Goal: Transaction & Acquisition: Purchase product/service

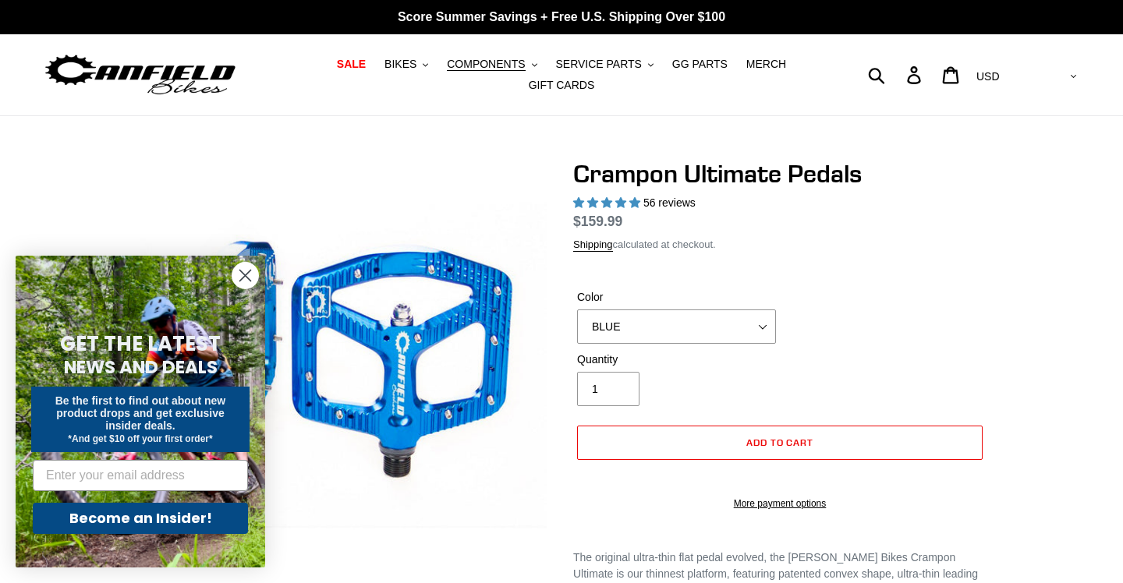
select select "highest-rating"
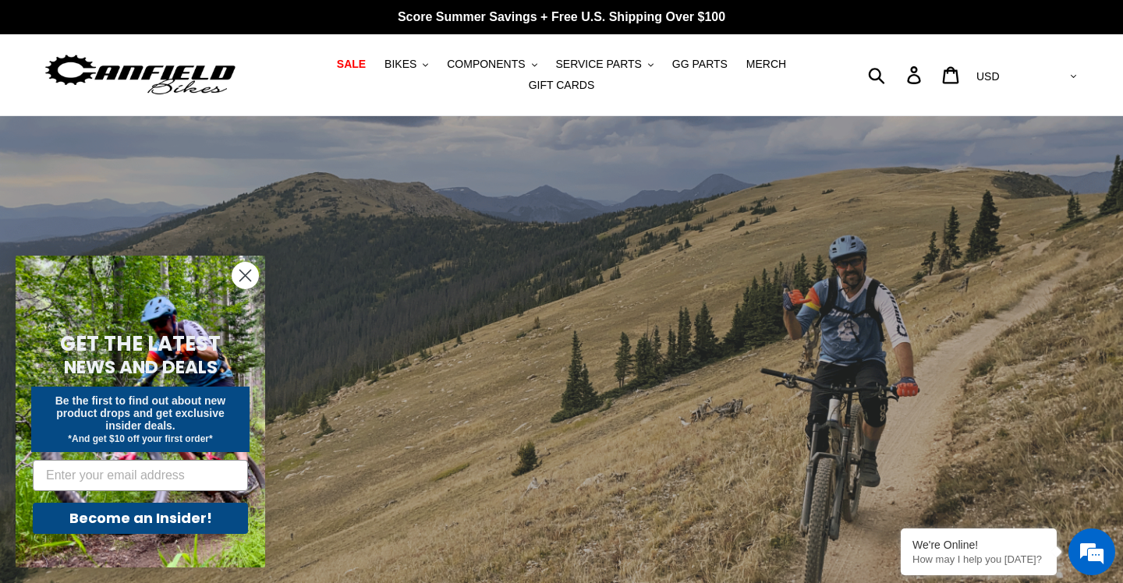
click at [246, 278] on icon "Close dialog" at bounding box center [245, 276] width 11 height 11
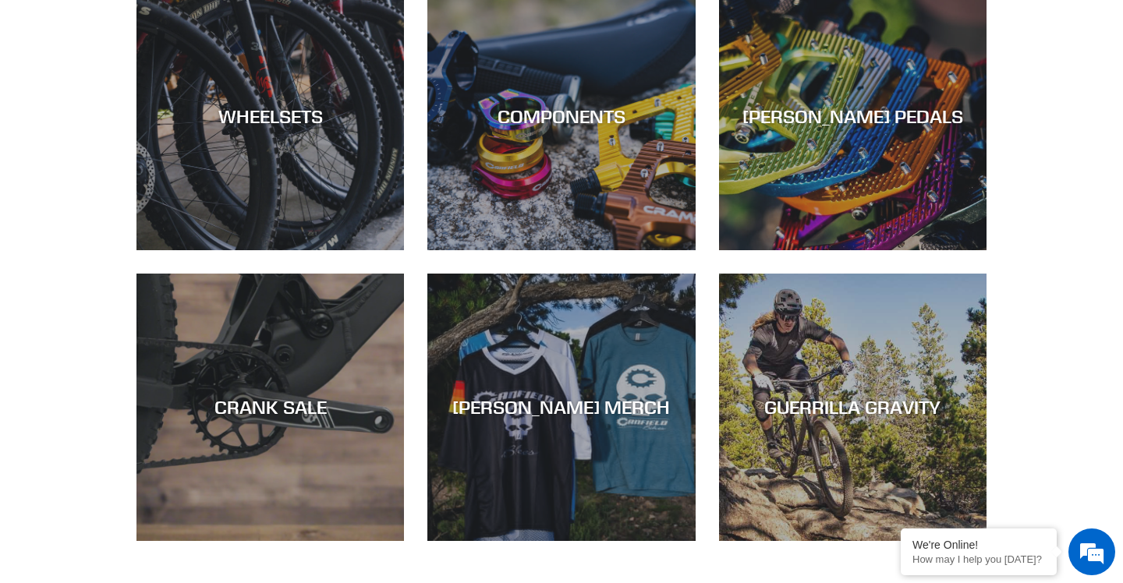
scroll to position [1001, 0]
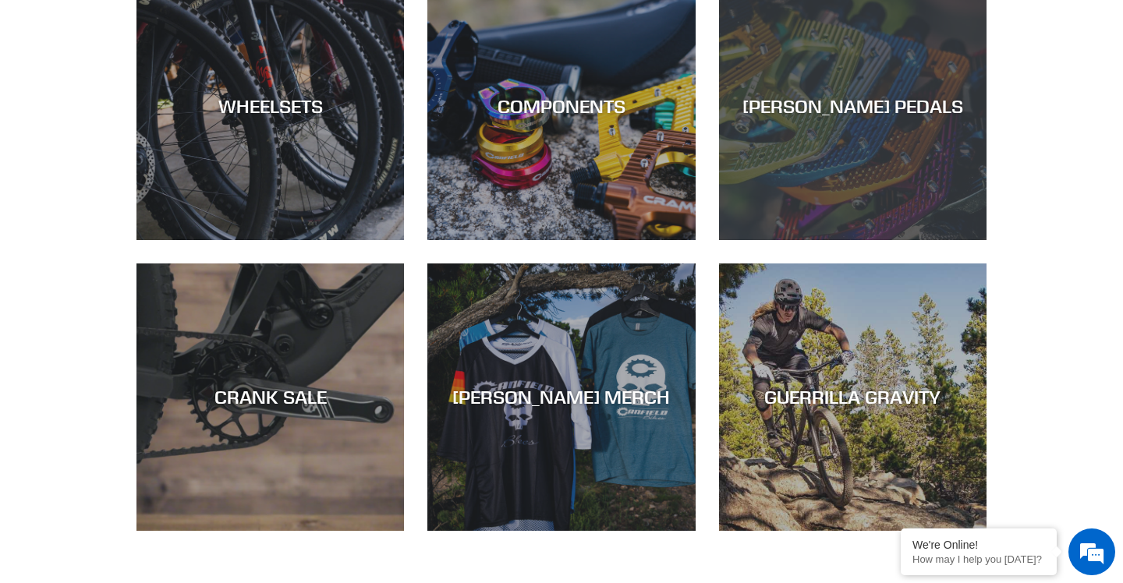
click at [875, 240] on div "[PERSON_NAME] PEDALS" at bounding box center [852, 240] width 267 height 0
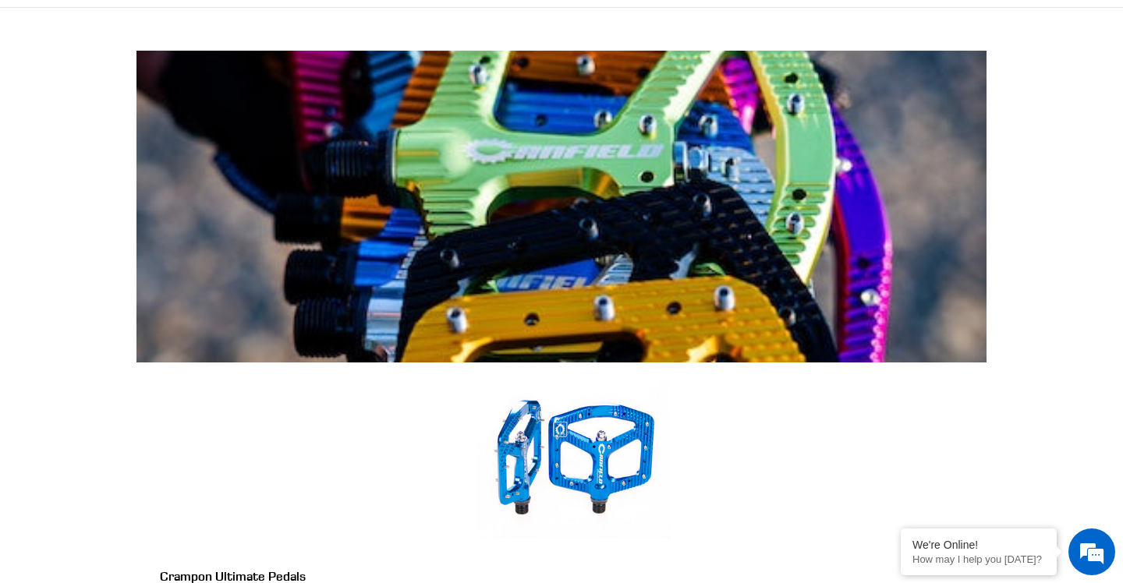
scroll to position [410, 0]
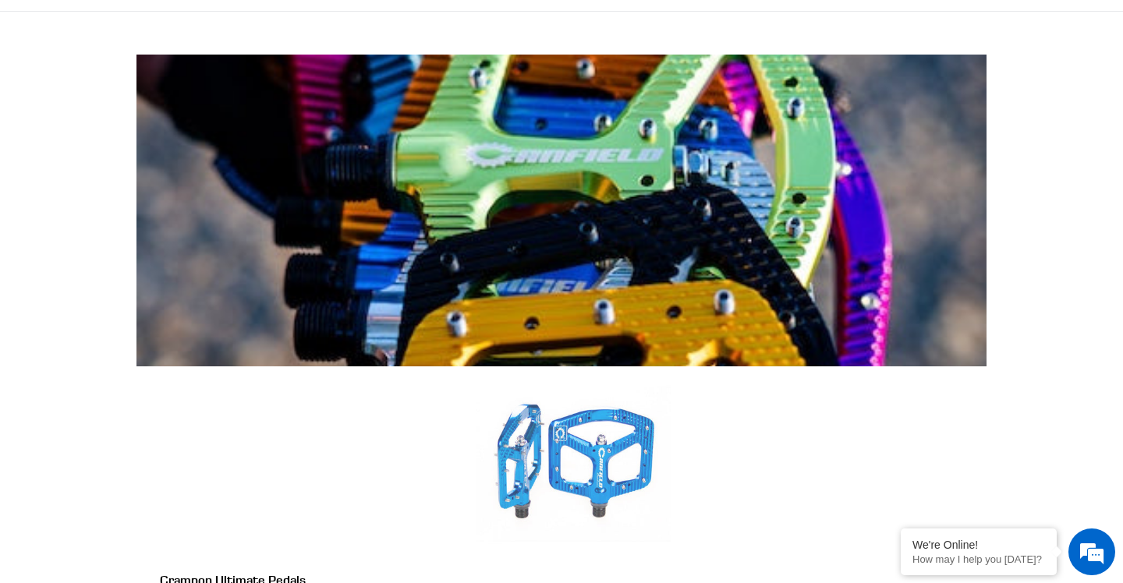
click at [607, 366] on link "Crampon Ultimate Pedals" at bounding box center [573, 496] width 826 height 260
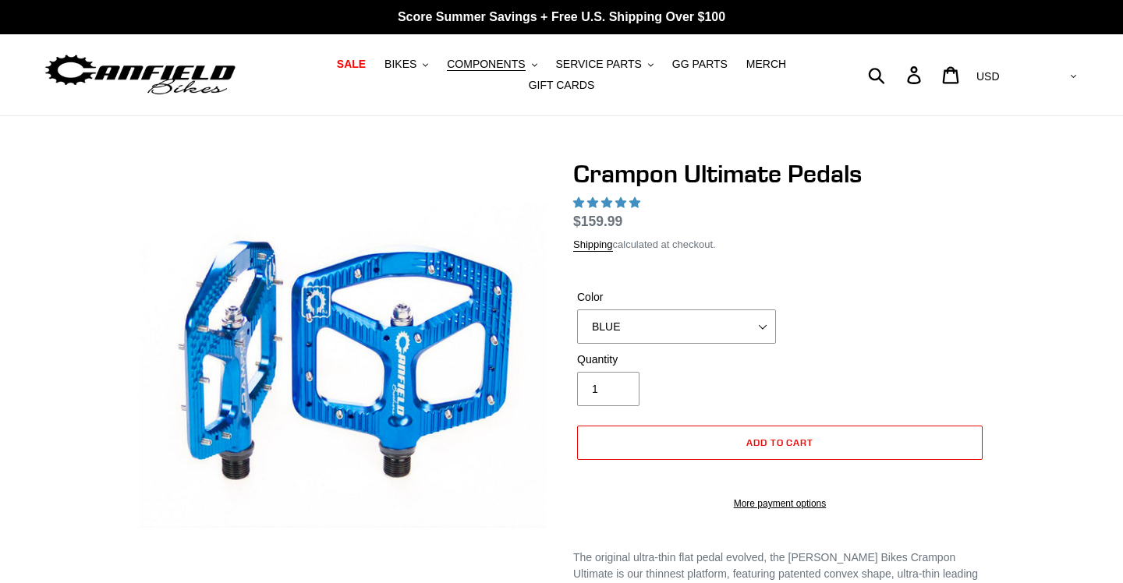
select select "highest-rating"
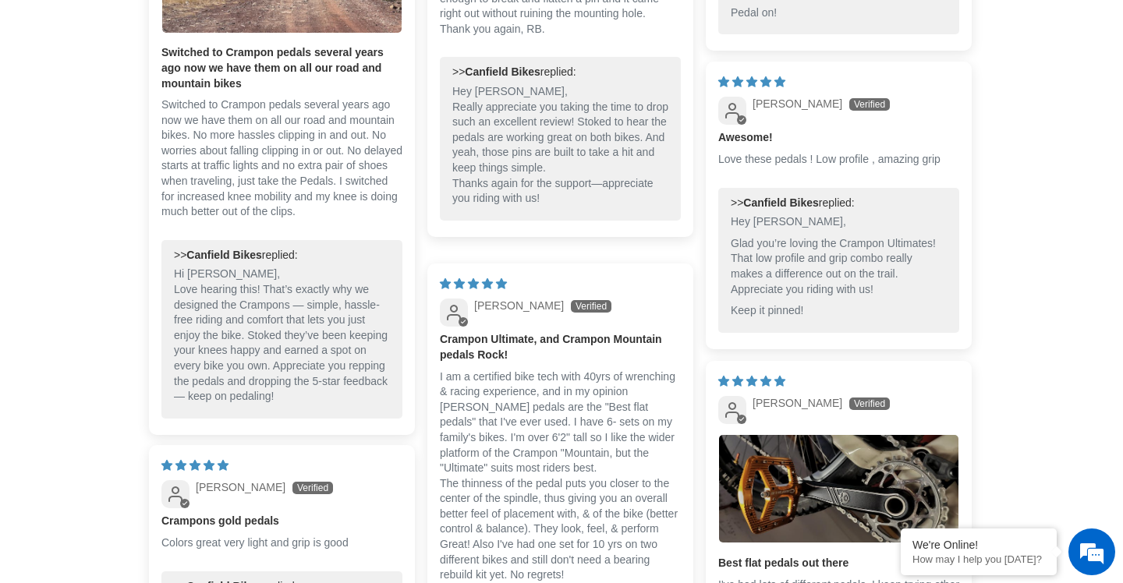
scroll to position [2107, 0]
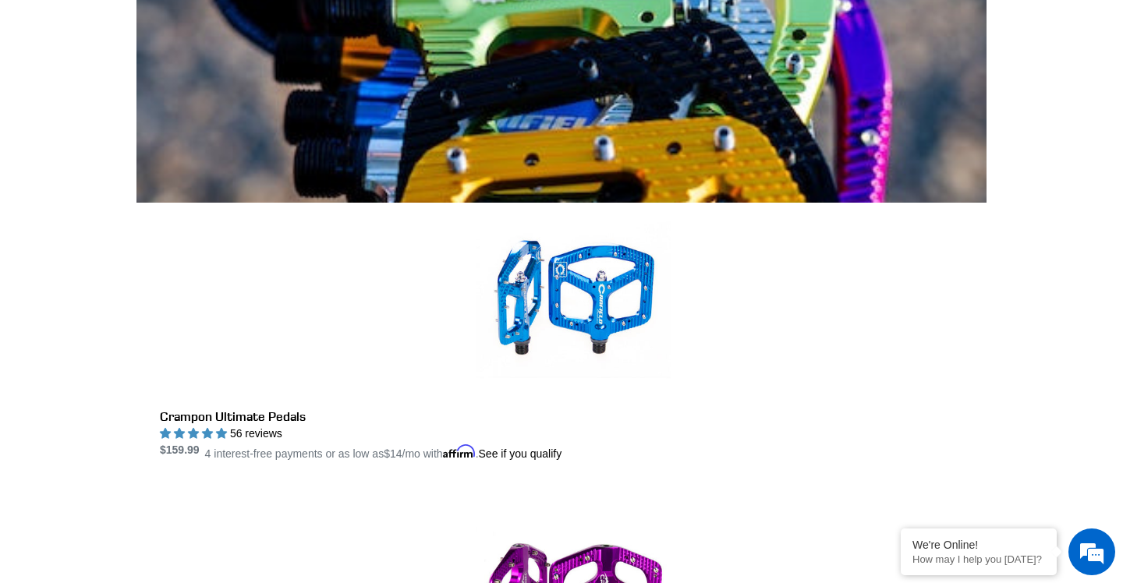
scroll to position [490, 0]
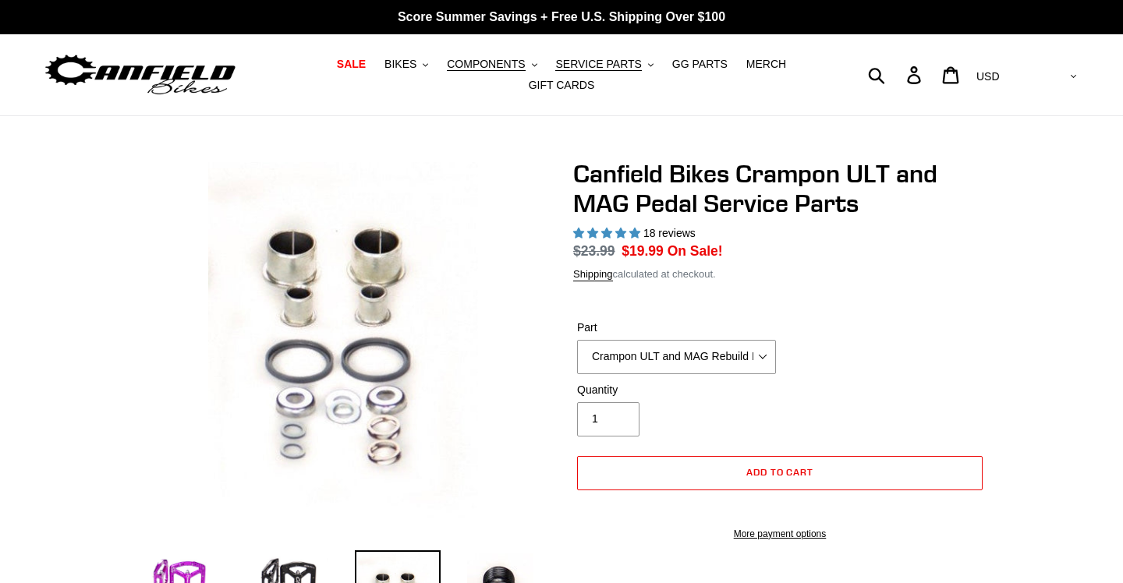
select select "highest-rating"
click at [663, 354] on select "Crampon ULT and MAG Rebuild Kit Crampon ULT and MAG 4mm x 8mm Pin Kit - Silver …" at bounding box center [676, 357] width 199 height 34
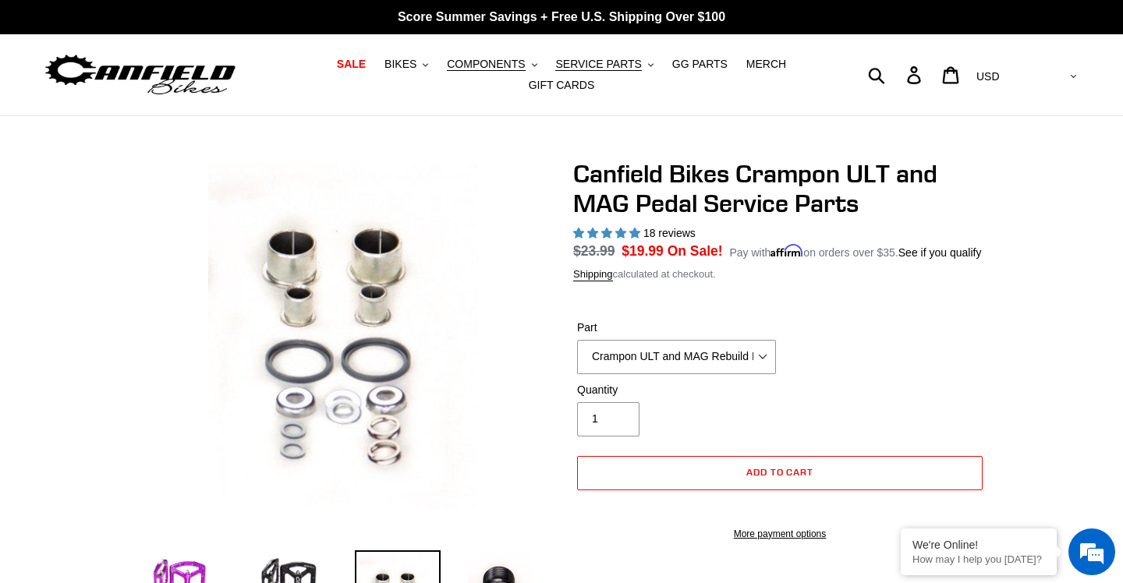
scroll to position [31, 0]
